Goal: Check status: Check status

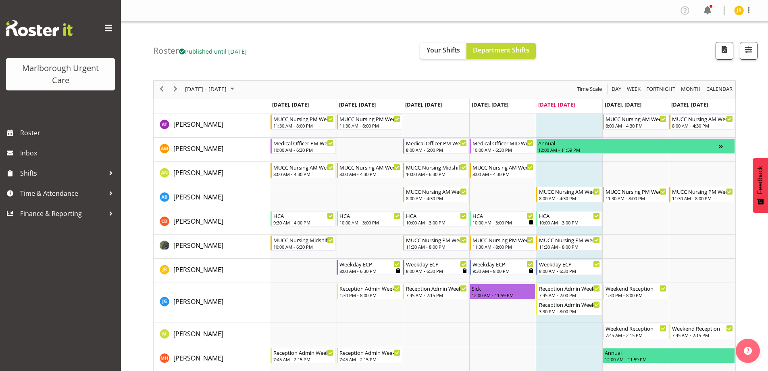
click at [696, 83] on div "Month" at bounding box center [690, 89] width 25 height 17
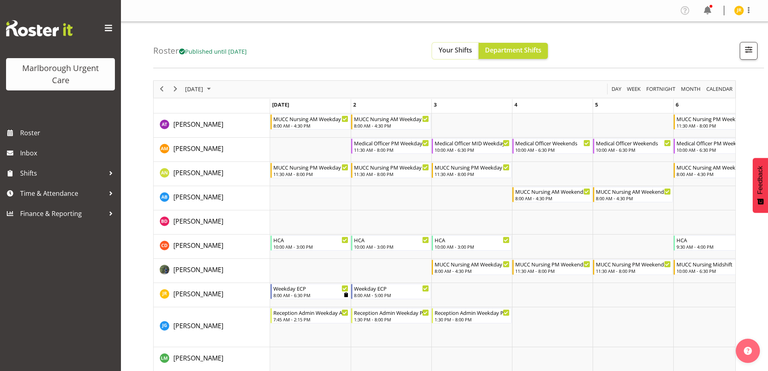
click at [466, 48] on span "Your Shifts" at bounding box center [455, 50] width 33 height 9
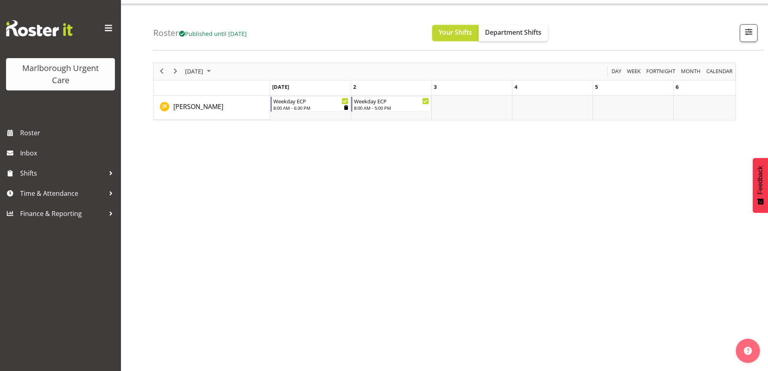
scroll to position [26, 0]
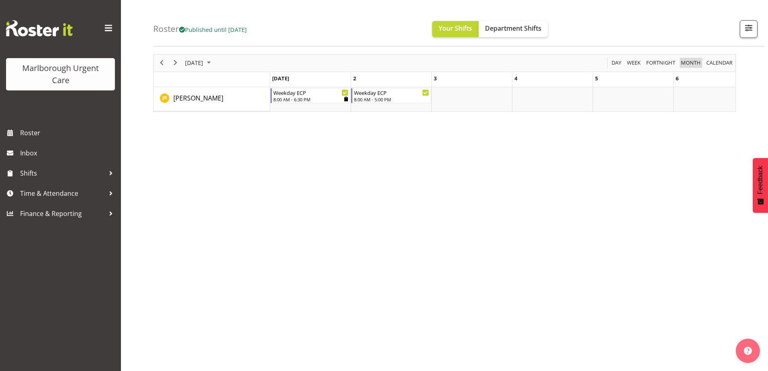
click at [685, 62] on span "Month" at bounding box center [690, 63] width 21 height 10
click at [719, 62] on span "calendar" at bounding box center [720, 63] width 28 height 10
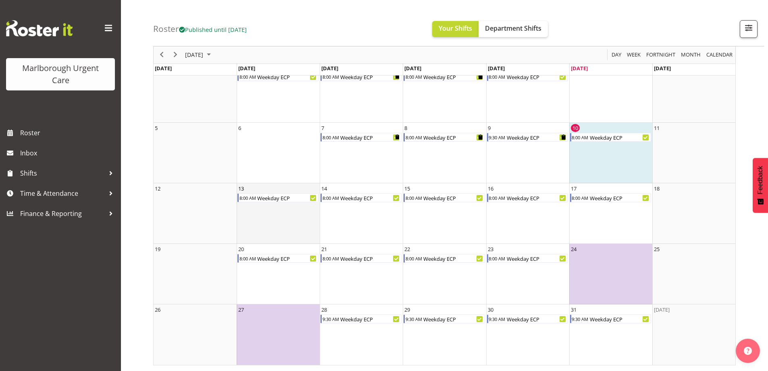
scroll to position [49, 0]
click at [174, 55] on span "Next" at bounding box center [176, 55] width 10 height 10
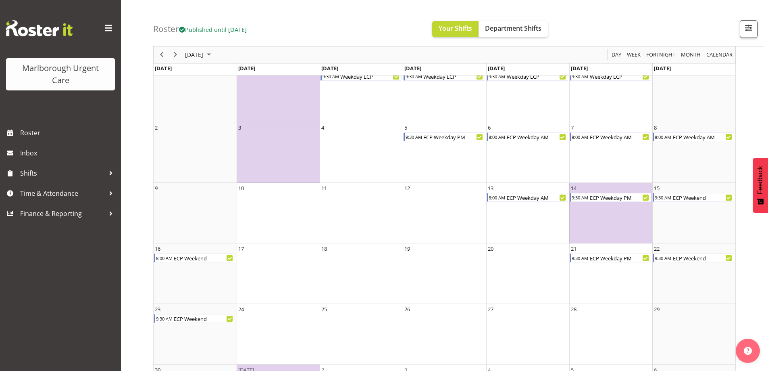
scroll to position [9, 0]
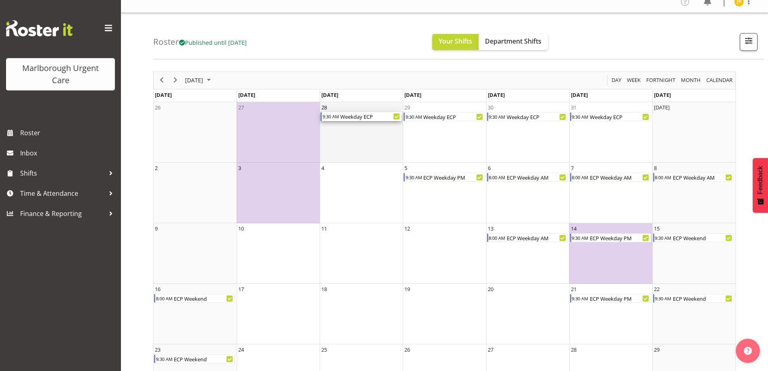
click at [348, 118] on div "Weekday ECP" at bounding box center [370, 116] width 62 height 9
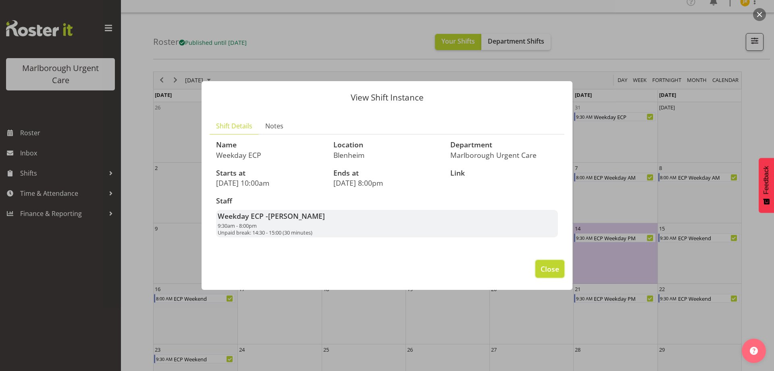
click at [541, 270] on span "Close" at bounding box center [550, 268] width 19 height 10
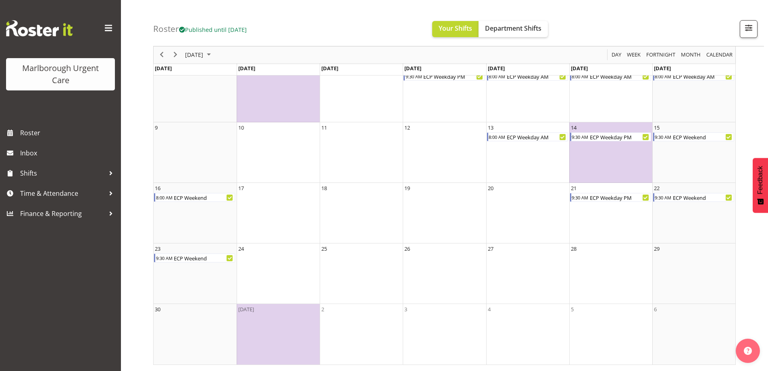
scroll to position [69, 0]
